Goal: Task Accomplishment & Management: Manage account settings

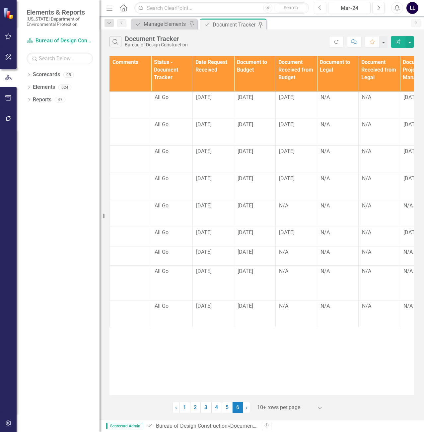
scroll to position [0, 395]
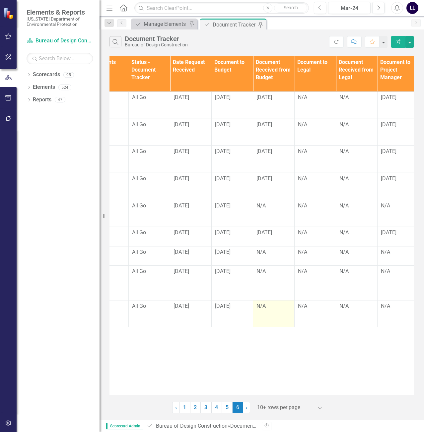
click at [266, 307] on div "N/A" at bounding box center [273, 307] width 34 height 8
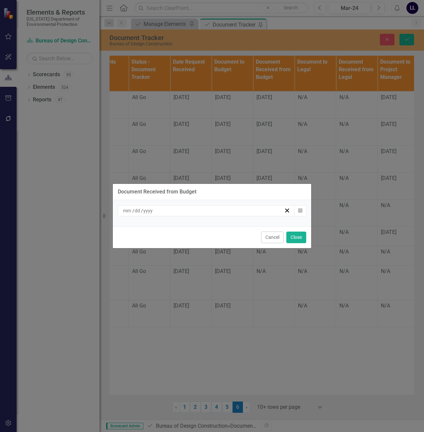
click at [228, 208] on div "/ /" at bounding box center [203, 211] width 162 height 7
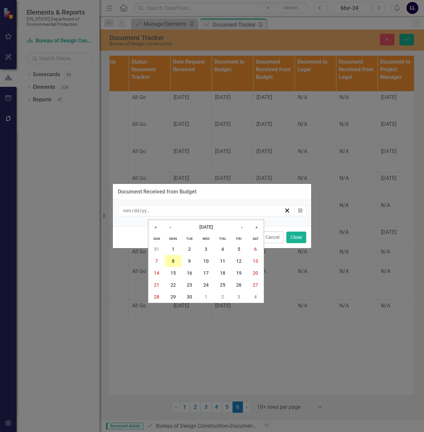
click at [177, 259] on button "8" at bounding box center [173, 261] width 17 height 12
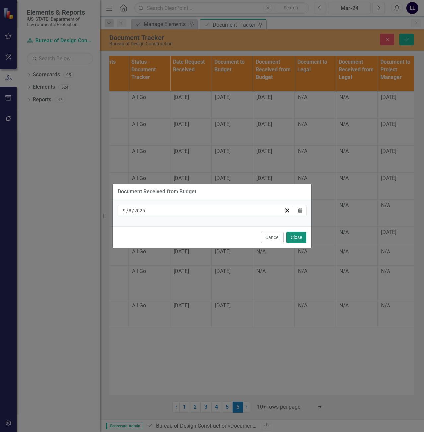
click at [300, 237] on button "Close" at bounding box center [296, 238] width 20 height 12
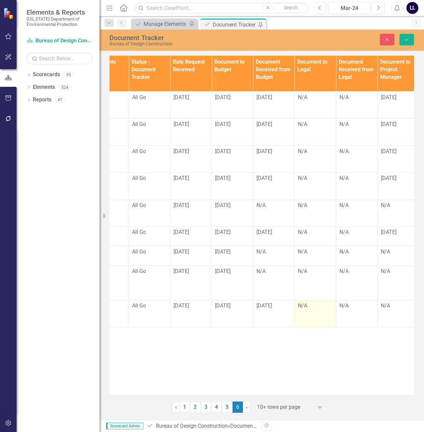
click at [309, 305] on div "N/A" at bounding box center [315, 306] width 34 height 8
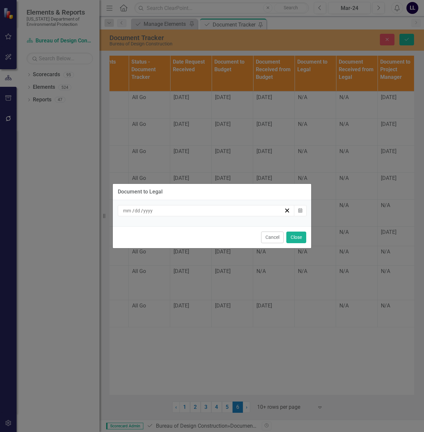
click at [219, 212] on div "/ /" at bounding box center [203, 211] width 162 height 7
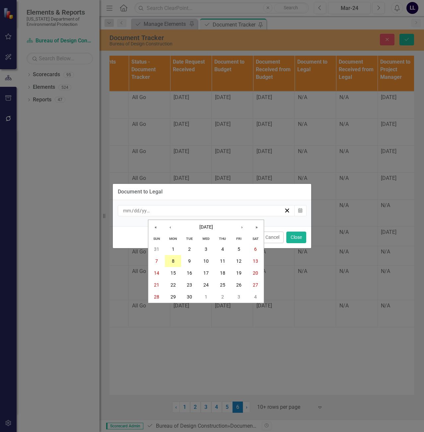
click at [174, 260] on button "8" at bounding box center [173, 261] width 17 height 12
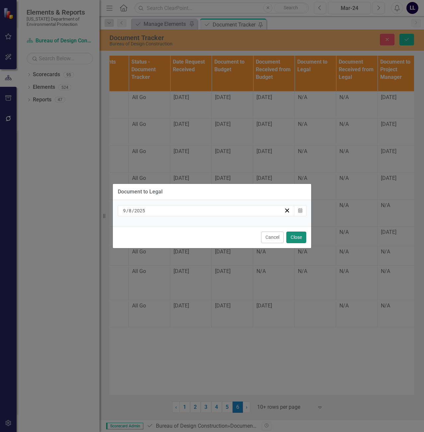
click at [301, 236] on button "Close" at bounding box center [296, 238] width 20 height 12
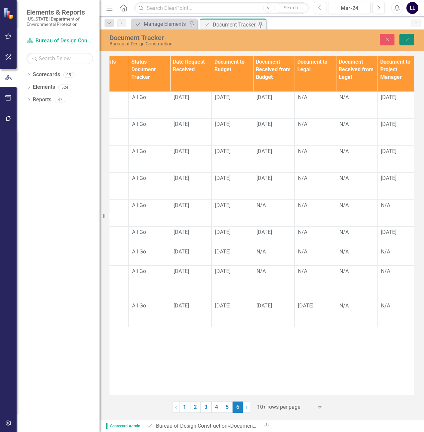
click at [407, 39] on icon "Save" at bounding box center [406, 39] width 6 height 5
